Goal: Transaction & Acquisition: Purchase product/service

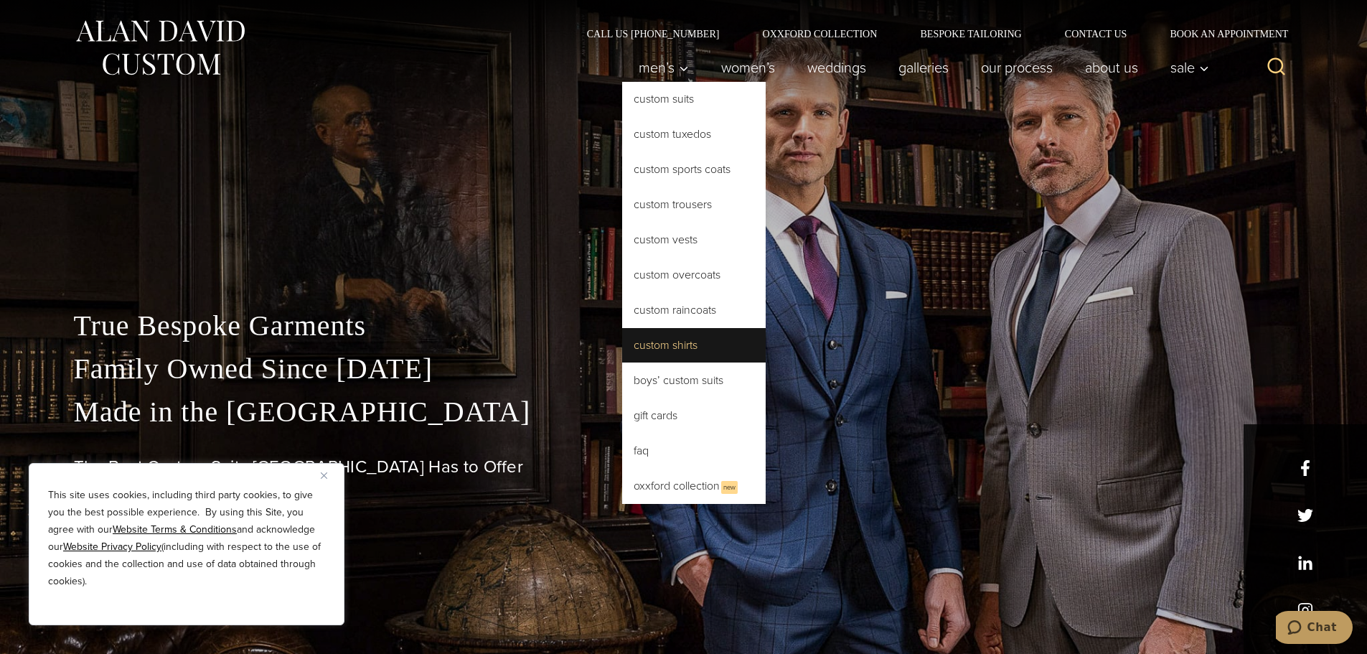
click at [702, 347] on link "Custom Shirts" at bounding box center [693, 345] width 143 height 34
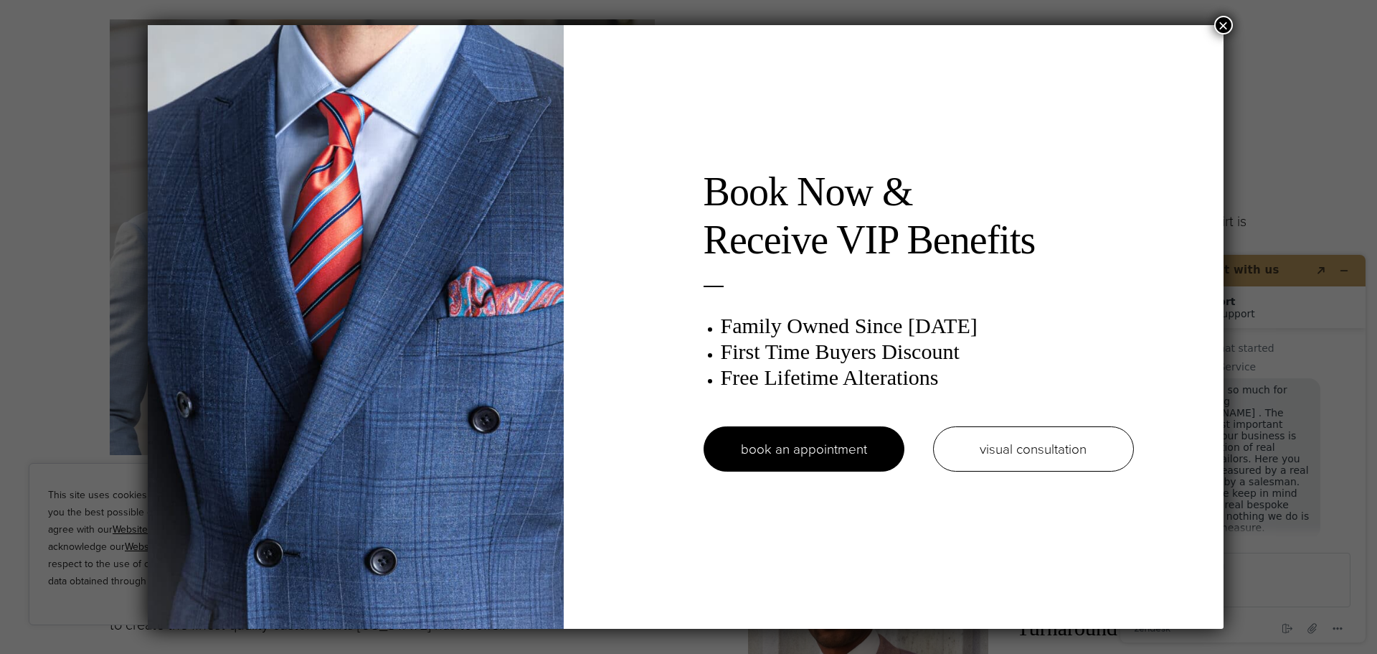
click at [1229, 28] on button "×" at bounding box center [1224, 25] width 19 height 19
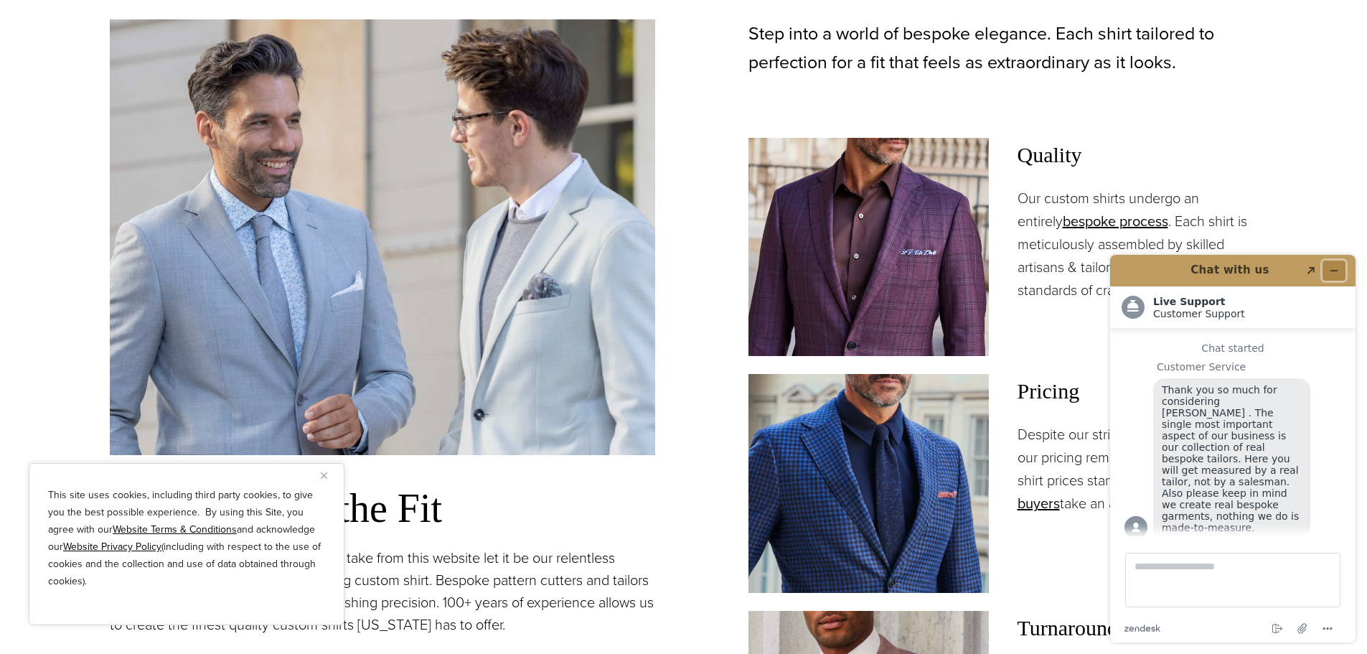
click at [1337, 266] on icon "Minimize widget" at bounding box center [1334, 270] width 10 height 10
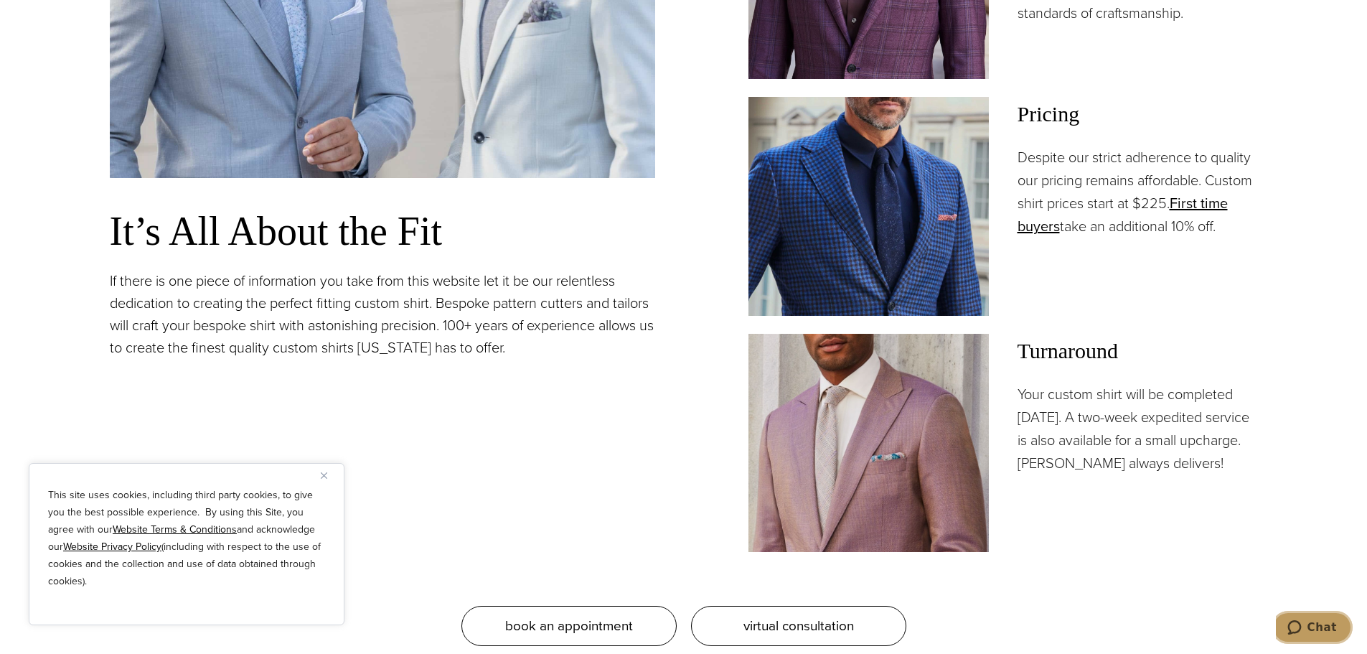
scroll to position [1291, 0]
